Goal: Find specific page/section: Find specific page/section

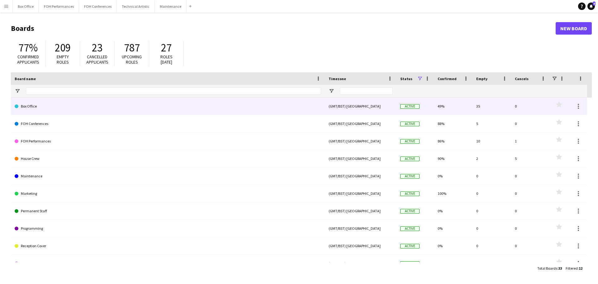
click at [40, 107] on link "Box Office" at bounding box center [168, 105] width 306 height 17
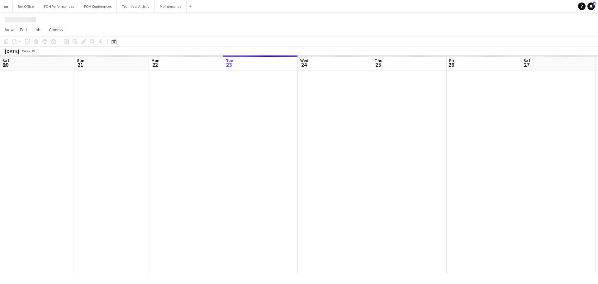
scroll to position [0, 149]
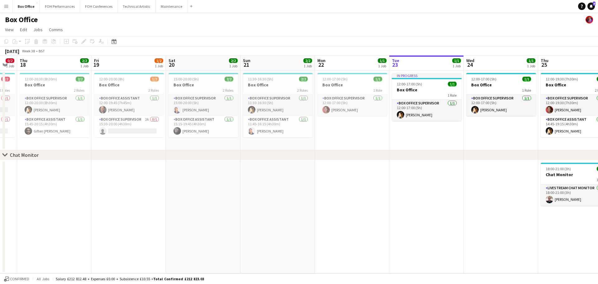
drag, startPoint x: 90, startPoint y: 64, endPoint x: 405, endPoint y: 72, distance: 315.1
click at [405, 72] on app-calendar-viewport "Tue 16 1/1 1 Job Wed 17 0/2 1 Job Thu 18 2/2 1 Job Fri 19 1/2 1 Job Sat 20 2/2 …" at bounding box center [299, 164] width 598 height 218
click at [414, 37] on app-toolbar "Copy Paste Paste Ctrl+V Paste with crew Ctrl+Shift+V Paste linked Job [GEOGRAPH…" at bounding box center [299, 41] width 598 height 11
click at [63, 3] on button "FOH Performances Close" at bounding box center [60, 6] width 40 height 12
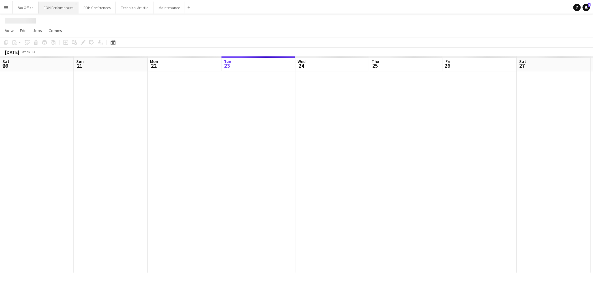
scroll to position [0, 149]
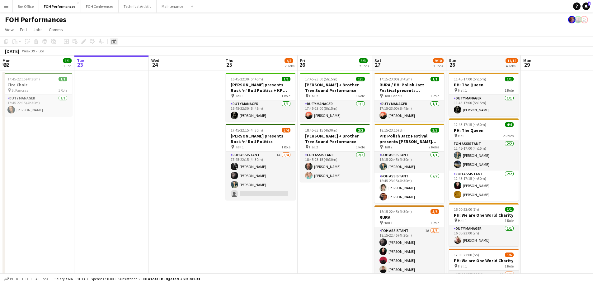
click at [115, 42] on icon at bounding box center [114, 42] width 2 height 2
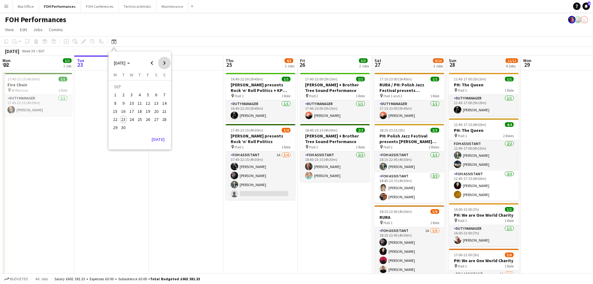
click at [165, 62] on span "Next month" at bounding box center [164, 63] width 12 height 12
click at [110, 112] on div "[DATE] M [DATE] T [DATE] W [DATE] T [DATE] F [DATE] S [DATE] S [DATE] 2 3 4 5 6…" at bounding box center [140, 103] width 62 height 62
click at [113, 112] on span "13" at bounding box center [114, 110] width 7 height 7
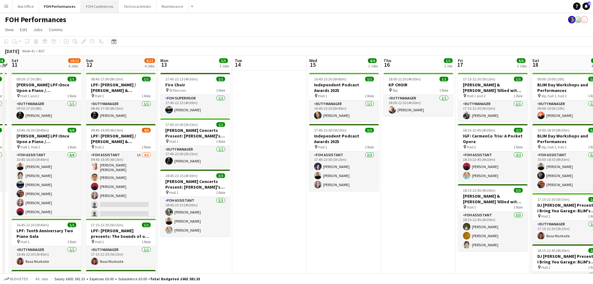
click at [99, 7] on button "FOH Conferences Close" at bounding box center [100, 6] width 38 height 12
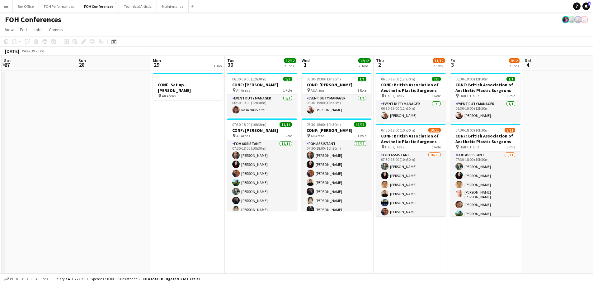
scroll to position [0, 247]
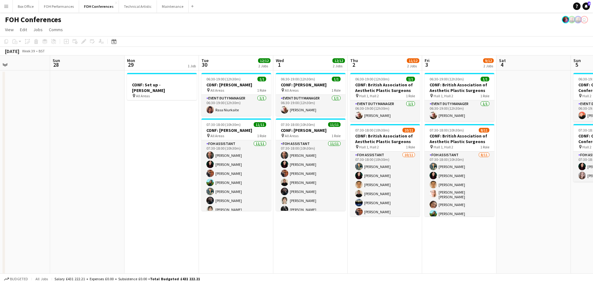
drag, startPoint x: 513, startPoint y: 60, endPoint x: 116, endPoint y: 77, distance: 396.5
click at [116, 77] on app-calendar-viewport "Wed 24 12/12 4 Jobs Thu 25 8/8 2 Jobs Fri 26 Sat 27 Sun 28 Mon 29 1 Job Tue 30 …" at bounding box center [296, 222] width 593 height 335
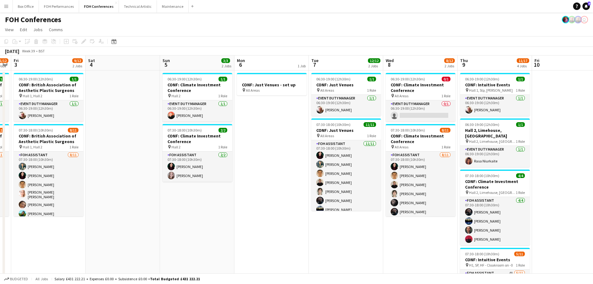
drag, startPoint x: 506, startPoint y: 63, endPoint x: 97, endPoint y: 96, distance: 410.3
click at [96, 97] on app-calendar-viewport "Tue 30 12/12 2 Jobs Wed 1 12/12 2 Jobs Thu 2 11/12 2 Jobs Fri 3 9/12 2 Jobs Sat…" at bounding box center [296, 222] width 593 height 335
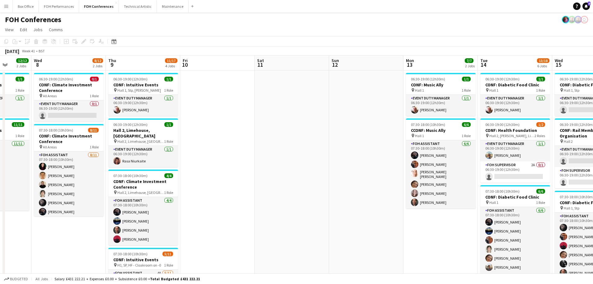
scroll to position [0, 222]
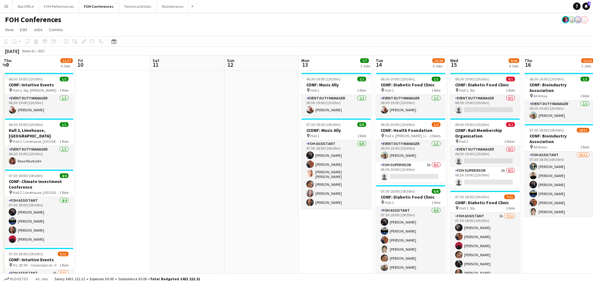
drag, startPoint x: 547, startPoint y: 68, endPoint x: 91, endPoint y: 114, distance: 458.9
click at [91, 114] on app-calendar-viewport "Mon 6 1 Job Tue 7 12/12 2 Jobs Wed 8 8/12 2 Jobs Thu 9 11/17 4 Jobs Fri 10 Sat …" at bounding box center [296, 277] width 593 height 444
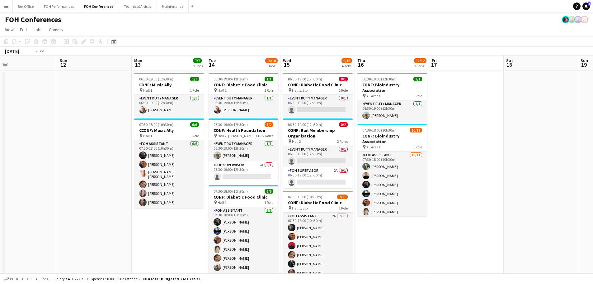
scroll to position [0, 209]
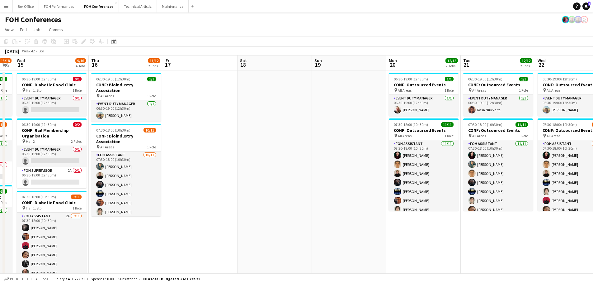
drag, startPoint x: 541, startPoint y: 65, endPoint x: 108, endPoint y: 96, distance: 434.3
click at [108, 96] on app-calendar-viewport "Sun 12 Mon 13 7/7 2 Jobs Tue 14 13/18 6 Jobs Wed 15 9/16 4 Jobs Thu 16 11/12 2 …" at bounding box center [296, 277] width 593 height 444
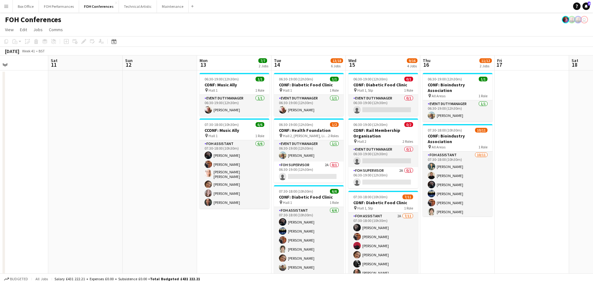
scroll to position [0, 171]
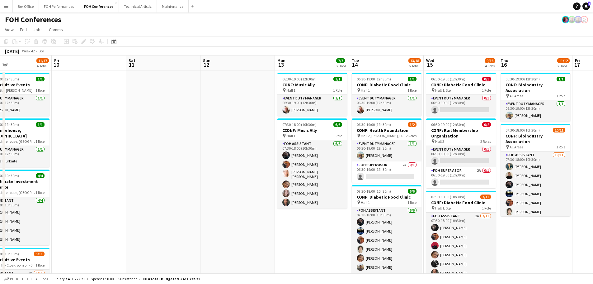
drag, startPoint x: 181, startPoint y: 61, endPoint x: 590, endPoint y: 64, distance: 409.3
click at [590, 64] on app-calendar-viewport "Tue 7 12/12 2 Jobs Wed 8 8/12 2 Jobs Thu 9 11/17 4 Jobs Fri 10 Sat 11 Sun 12 Mo…" at bounding box center [296, 277] width 593 height 444
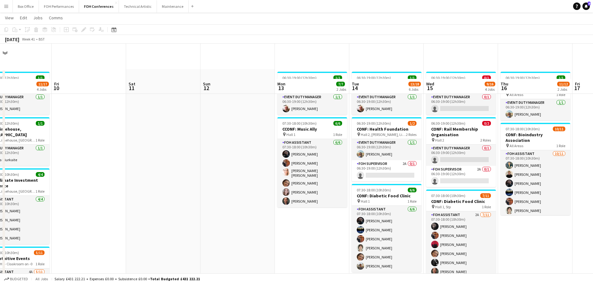
scroll to position [0, 0]
